Goal: Communication & Community: Answer question/provide support

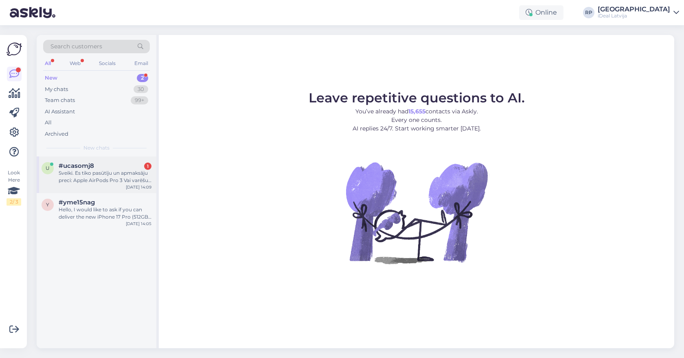
click at [117, 183] on div "u #ucasomj8 1 Sveiki. Es tiko pasūtīju un apmaksāju preci: Apple AirPods Pro 3 …" at bounding box center [97, 175] width 120 height 37
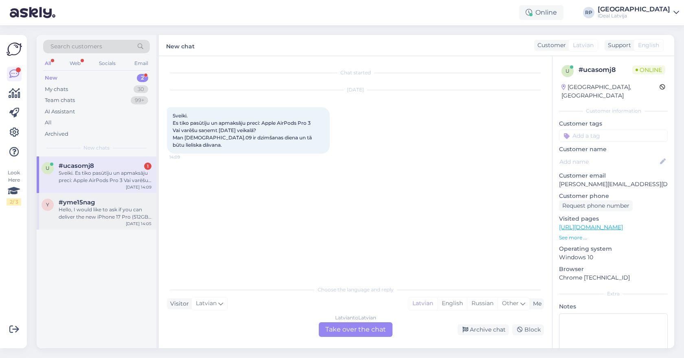
click at [139, 224] on div "[DATE] 14:05" at bounding box center [139, 224] width 26 height 6
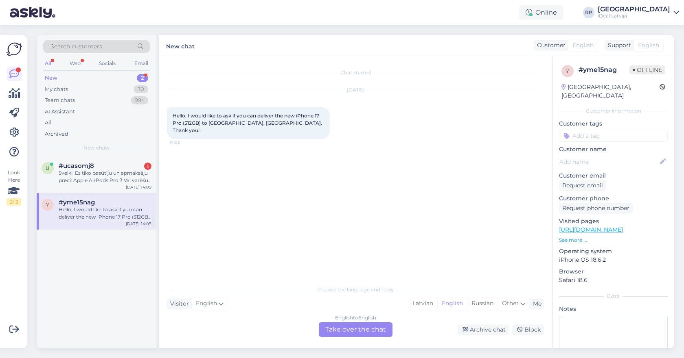
click at [360, 328] on div "English to English Take over the chat" at bounding box center [356, 330] width 74 height 15
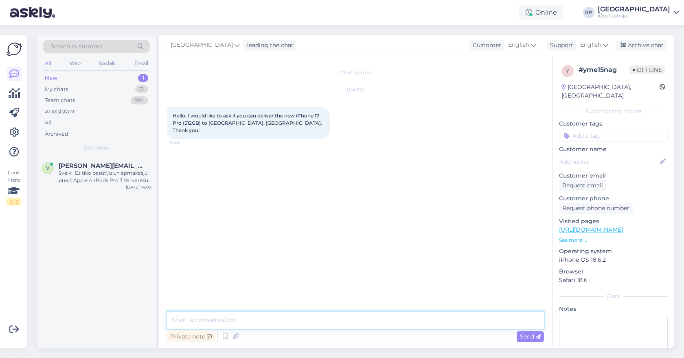
click at [359, 324] on textarea at bounding box center [355, 320] width 377 height 17
type textarea "Hello! Yes it is possible, but you would also have to pay for the shipping."
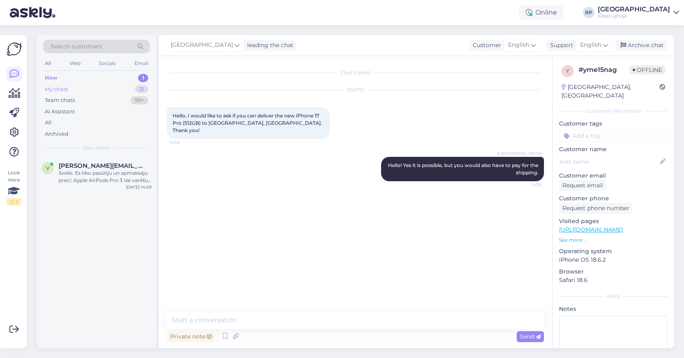
click at [130, 90] on div "My chats 31" at bounding box center [96, 89] width 107 height 11
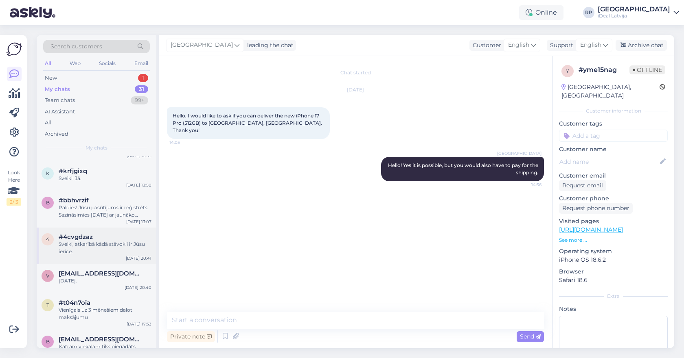
click at [102, 242] on div "Sveiki, atkarībā kādā stāvoklī ir Jūsu ierīce." at bounding box center [105, 248] width 93 height 15
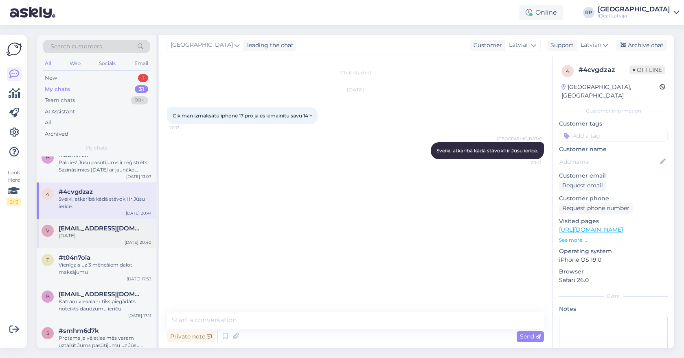
scroll to position [107, 0]
click at [102, 242] on div "v [EMAIL_ADDRESS][DOMAIN_NAME] [DATE]. [DATE] 20:40" at bounding box center [97, 232] width 120 height 29
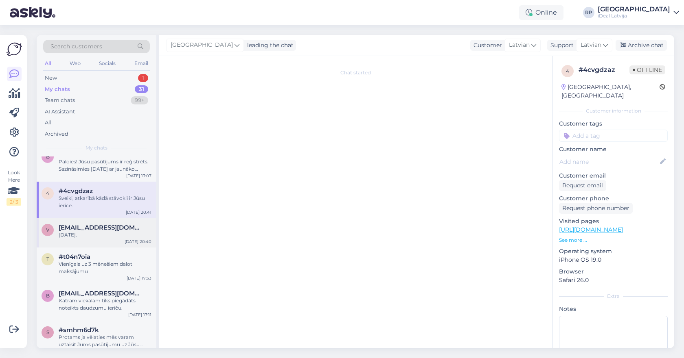
scroll to position [13, 0]
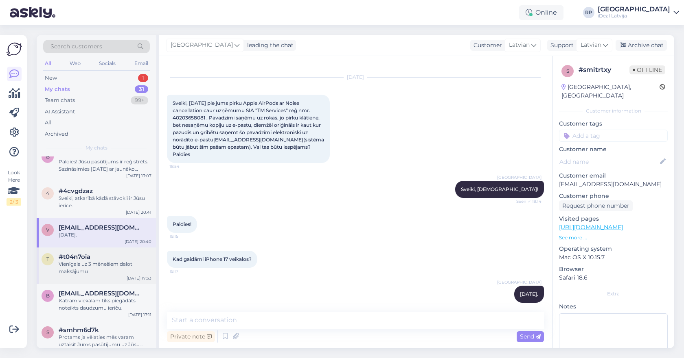
click at [99, 264] on div "Vienīgais uz 3 mēnešiem dalot maksājumu" at bounding box center [105, 268] width 93 height 15
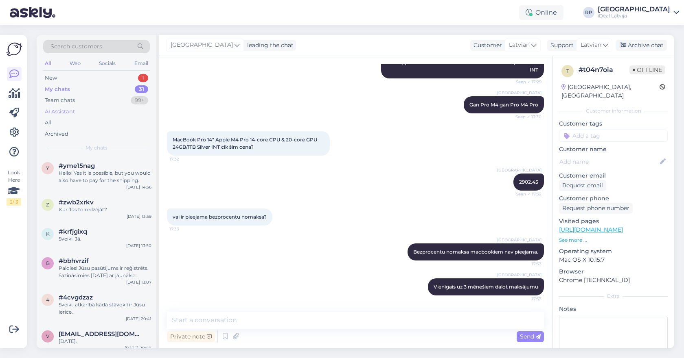
scroll to position [0, 0]
click at [125, 82] on div "New 1" at bounding box center [96, 77] width 107 height 11
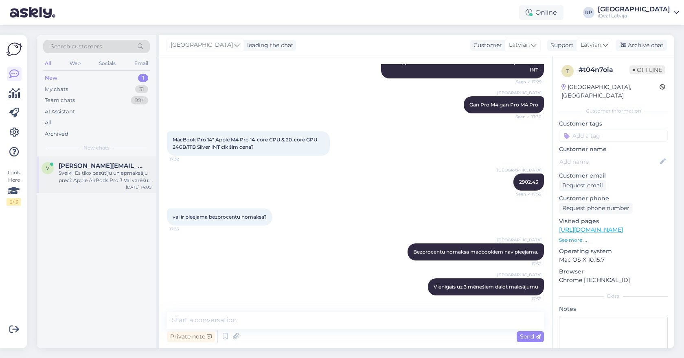
click at [103, 181] on div "Sveiki. Es tiko pasūtīju un apmaksāju preci: Apple AirPods Pro 3 Vai varēšu saņ…" at bounding box center [105, 177] width 93 height 15
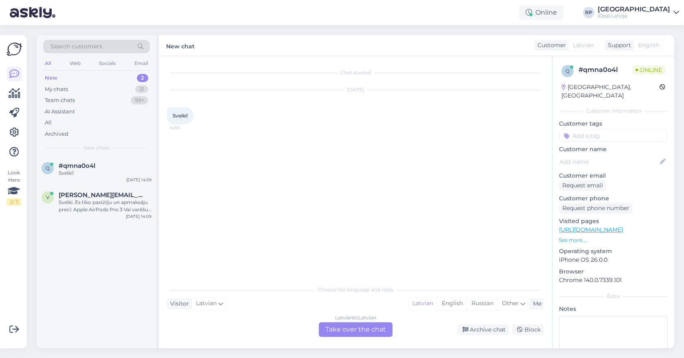
click at [559, 237] on p "See more ..." at bounding box center [613, 240] width 109 height 7
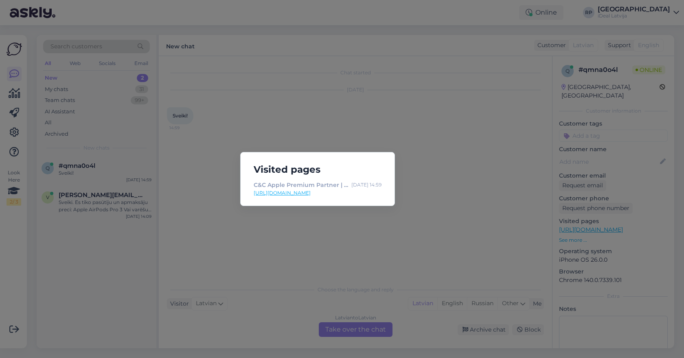
click at [297, 192] on link "[URL][DOMAIN_NAME]" at bounding box center [317, 193] width 128 height 7
click at [380, 87] on div "Visited pages C&C Apple Premium Partner | People Around Technology [DATE] 14:59…" at bounding box center [342, 179] width 684 height 358
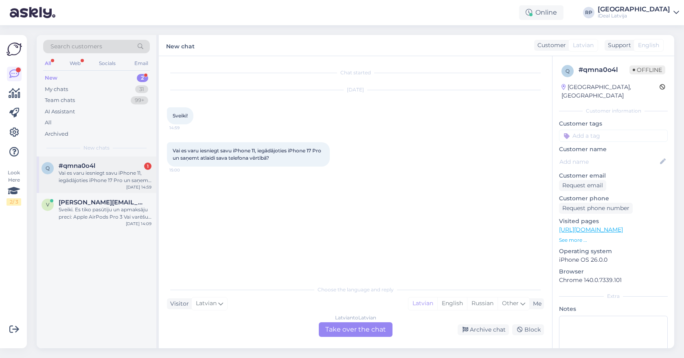
click at [106, 181] on div "Vai es varu iesniegt savu iPhone 11, iegādājoties iPhone 17 Pro un saņemt atlai…" at bounding box center [105, 177] width 93 height 15
click at [352, 323] on div "Latvian to Latvian Take over the chat" at bounding box center [356, 330] width 74 height 15
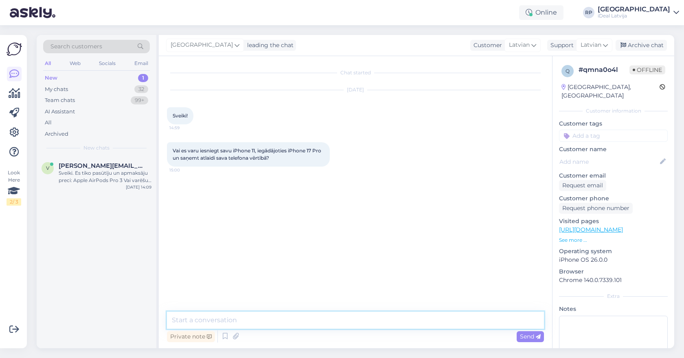
click at [351, 321] on textarea at bounding box center [355, 320] width 377 height 17
click at [267, 320] on textarea "[PERSON_NAME], jā varat! Uz vietas mēs Jūsu ierīcei novertēsim vizuālo stāvokli" at bounding box center [355, 320] width 377 height 17
click at [232, 320] on textarea "[PERSON_NAME], jā varat! Uz vietas mēs Jūsu ierīcei novertēsim vizuālo stāvokli" at bounding box center [355, 320] width 377 height 17
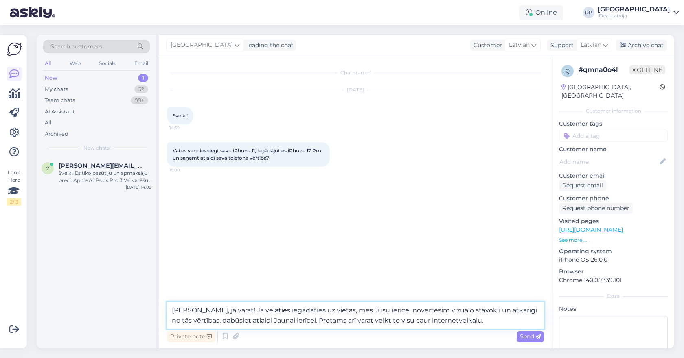
type textarea "[PERSON_NAME], jā varat! Ja vēlaties iegādāties uz vietas, mēs Jūsu ierīcei nov…"
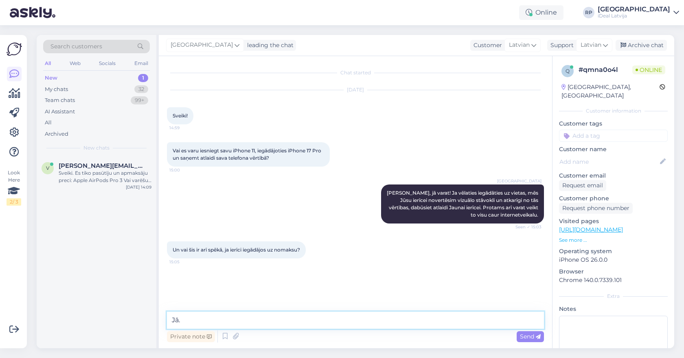
type textarea "Jā."
